Goal: Task Accomplishment & Management: Use online tool/utility

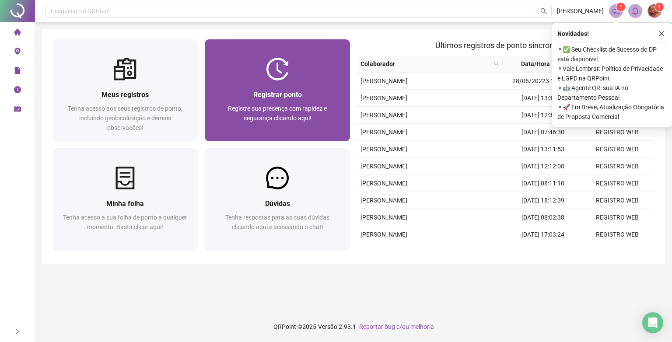
drag, startPoint x: 325, startPoint y: 93, endPoint x: 308, endPoint y: 94, distance: 17.6
click at [308, 94] on div "Registrar ponto" at bounding box center [277, 94] width 124 height 11
click at [301, 89] on div "Registrar ponto" at bounding box center [277, 94] width 124 height 11
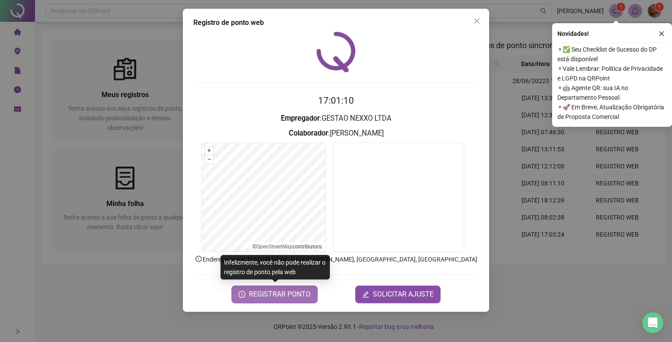
click at [278, 291] on span "REGISTRAR PONTO" at bounding box center [280, 294] width 62 height 10
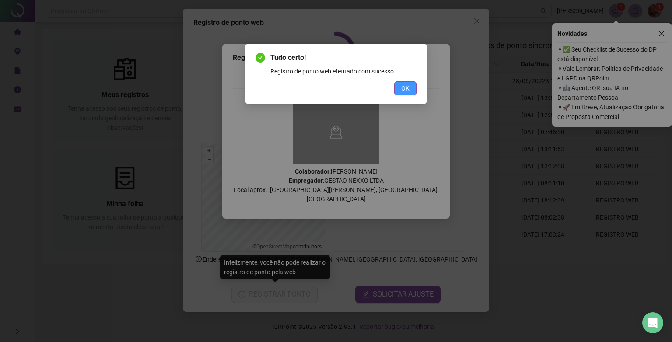
click at [409, 84] on button "OK" at bounding box center [405, 88] width 22 height 14
